Goal: Information Seeking & Learning: Learn about a topic

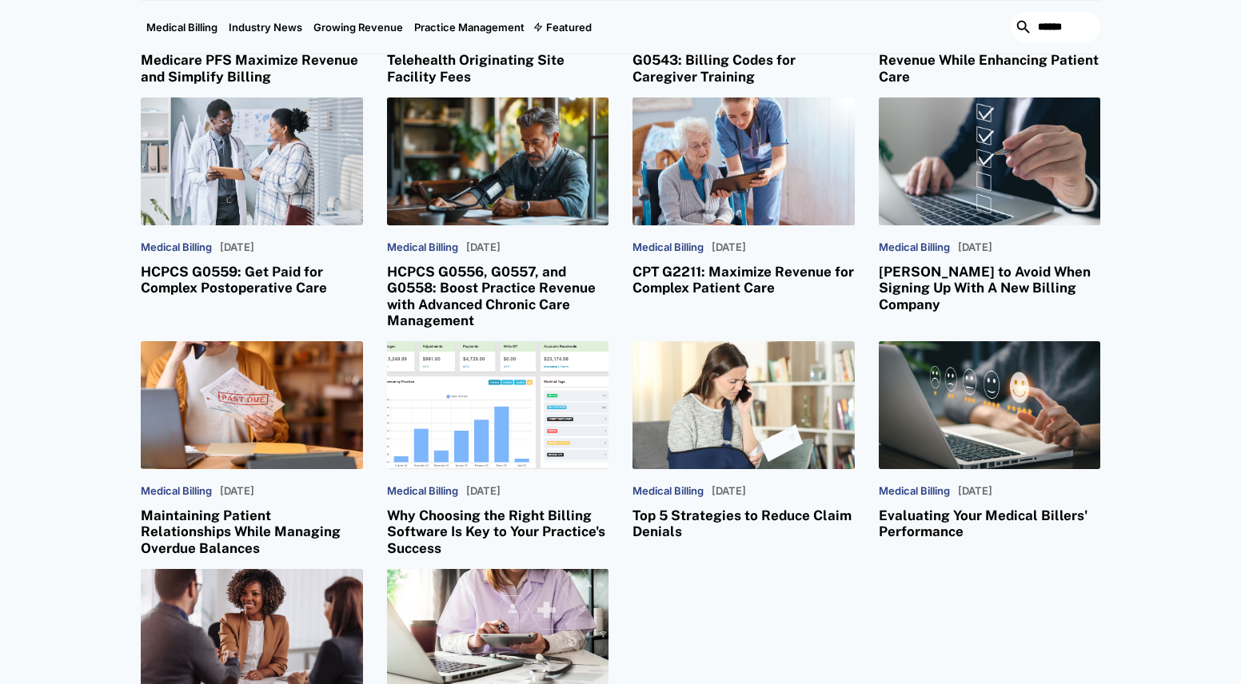
scroll to position [4396, 0]
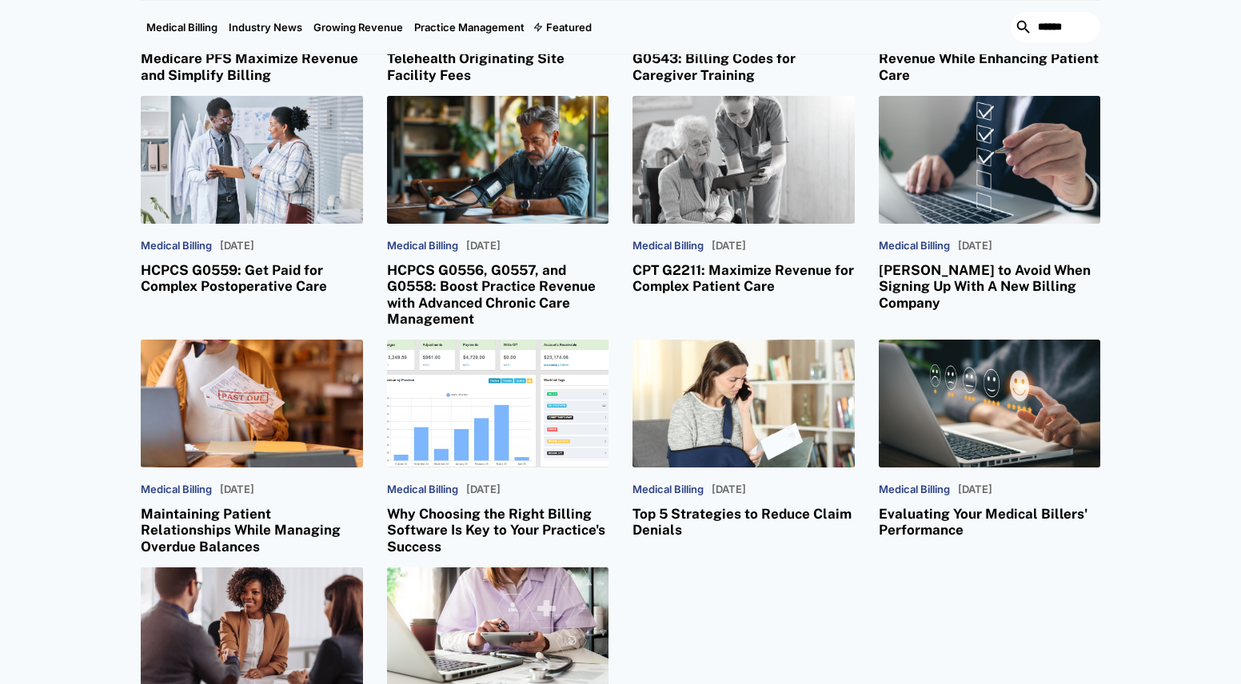
click at [719, 262] on h3 "CPT G2211: Maximize Revenue for Complex Patient Care" at bounding box center [743, 278] width 222 height 33
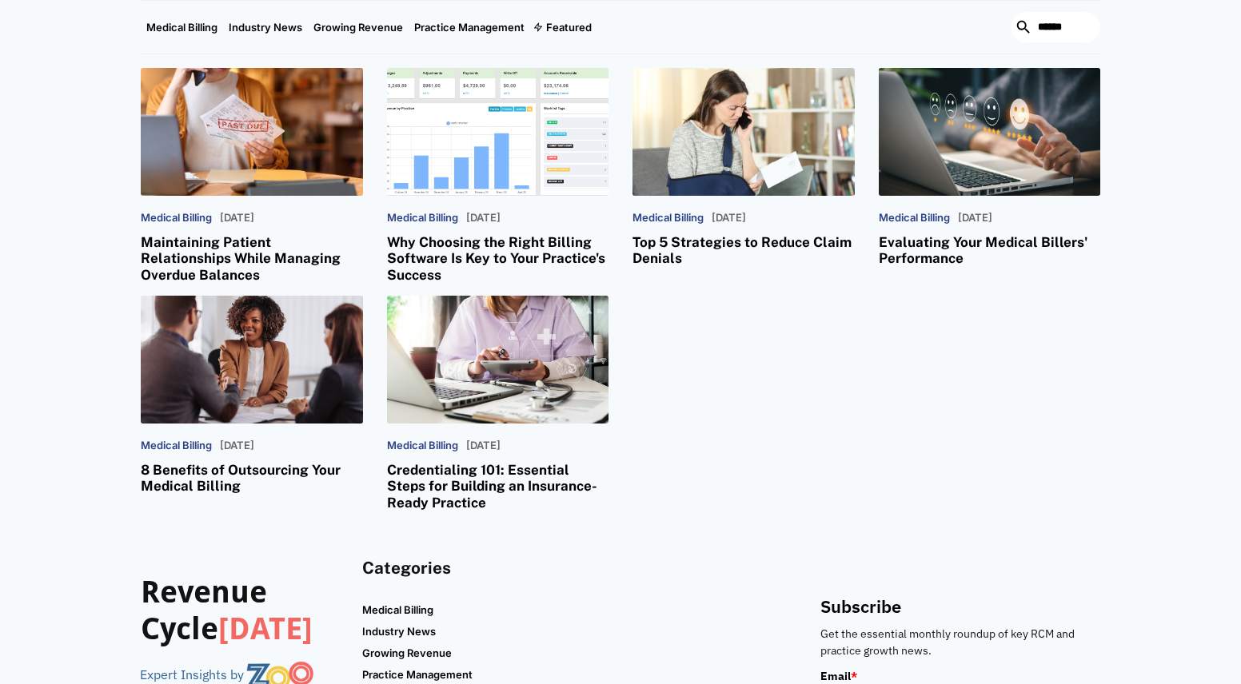
scroll to position [4716, 0]
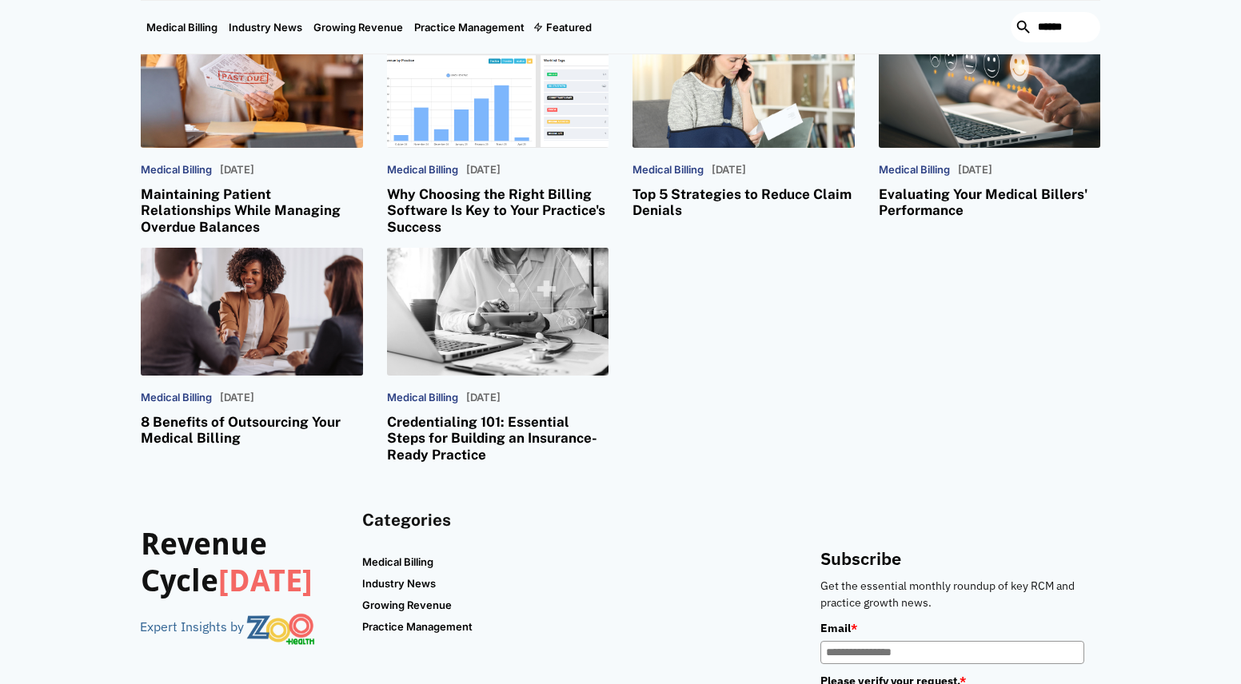
click at [450, 414] on h3 "Credentialing 101: Essential Steps for Building an Insurance-Ready Practice" at bounding box center [498, 438] width 222 height 49
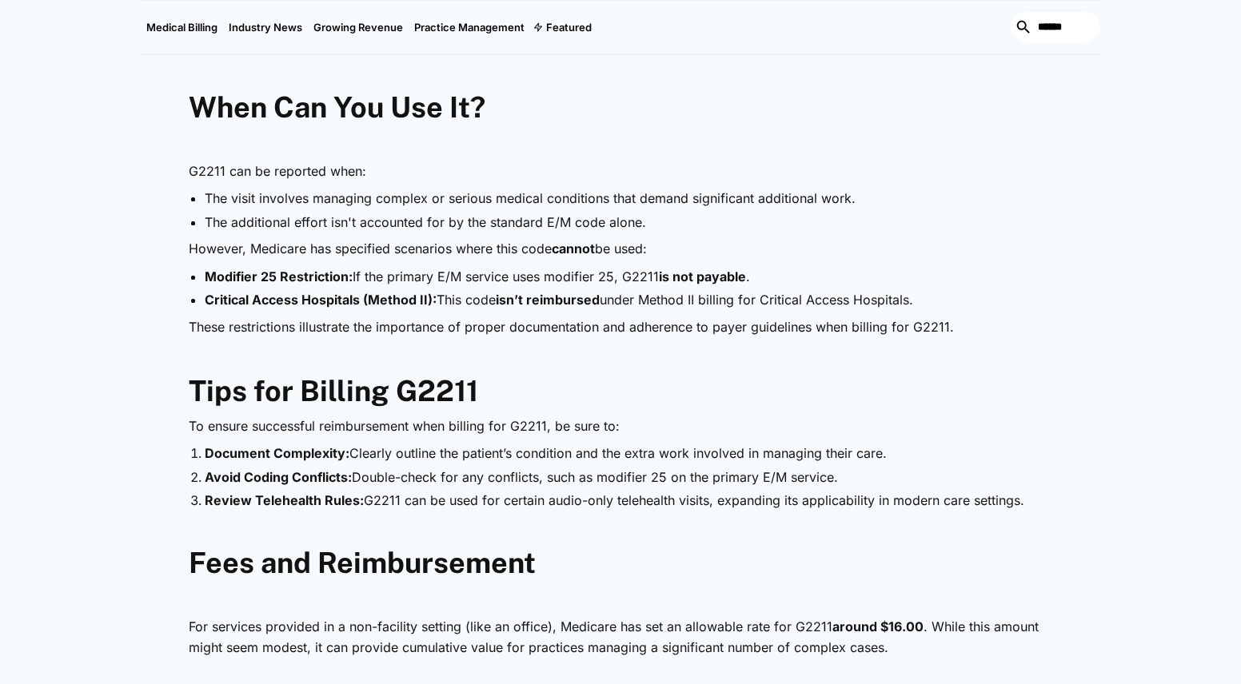
scroll to position [1119, 0]
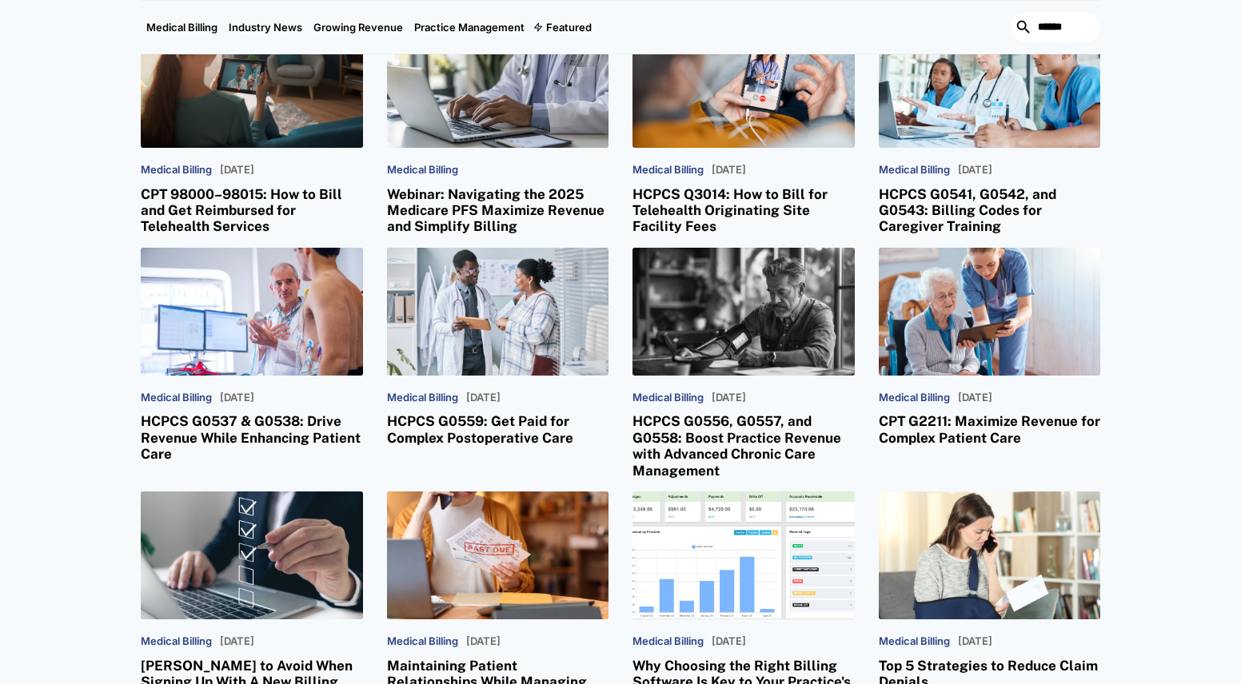
scroll to position [2878, 0]
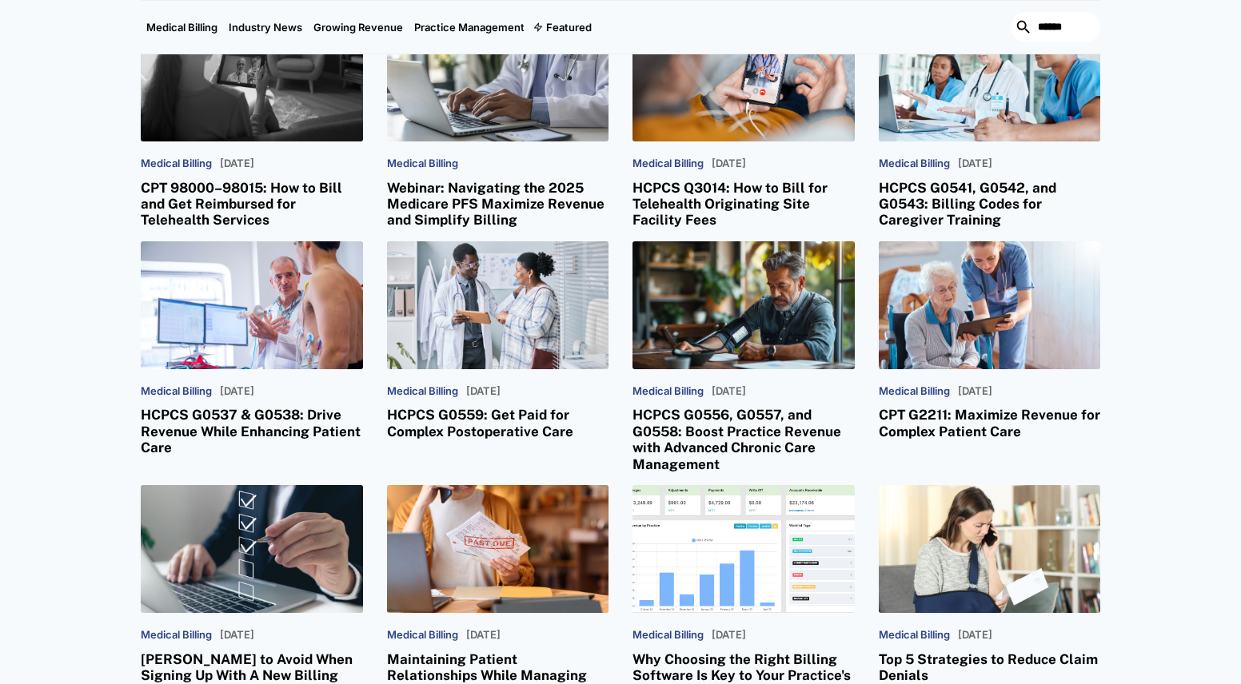
click at [167, 180] on h3 "CPT 98000–98015: How to Bill and Get Reimbursed for Telehealth Services" at bounding box center [252, 204] width 222 height 49
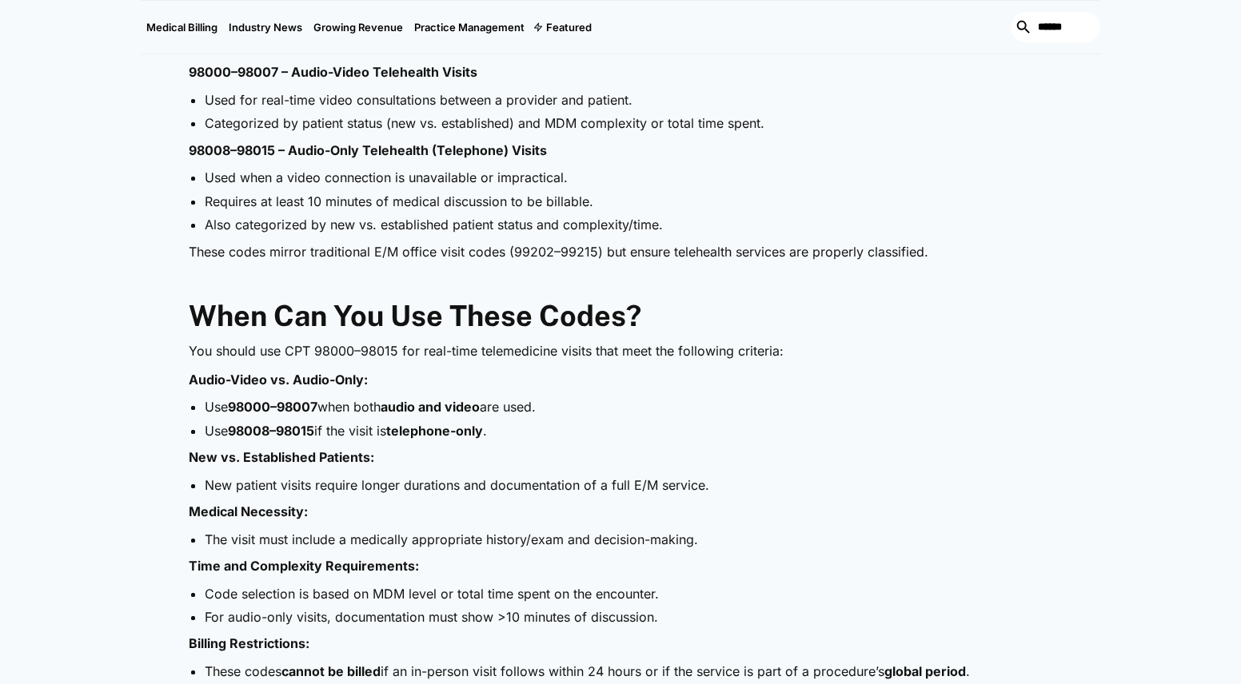
scroll to position [1039, 0]
